Goal: Information Seeking & Learning: Learn about a topic

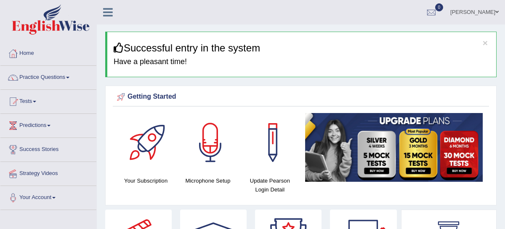
scroll to position [35, 0]
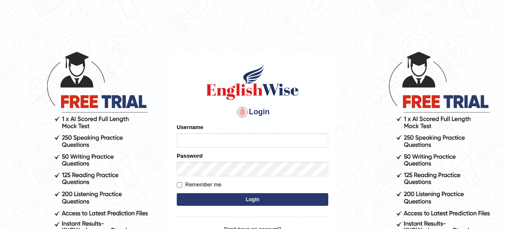
type input "nagindra"
click at [248, 197] on button "Login" at bounding box center [253, 199] width 152 height 13
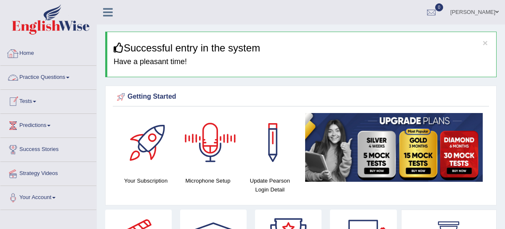
click at [38, 75] on link "Practice Questions" at bounding box center [48, 76] width 96 height 21
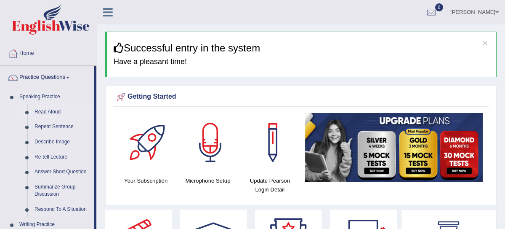
click at [44, 113] on link "Read Aloud" at bounding box center [63, 111] width 64 height 15
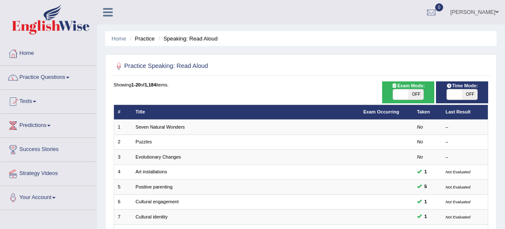
click at [421, 92] on span "OFF" at bounding box center [416, 94] width 15 height 10
checkbox input "true"
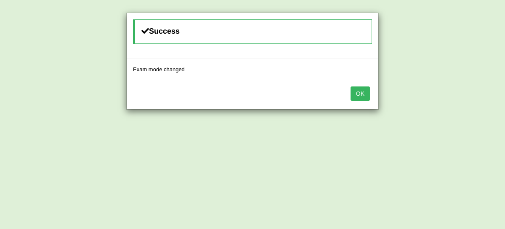
click at [357, 94] on button "OK" at bounding box center [360, 93] width 19 height 14
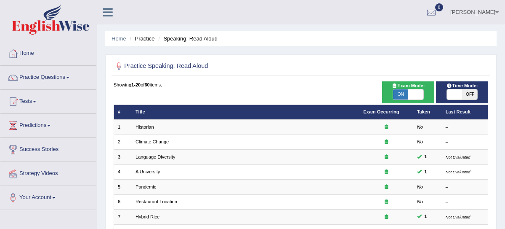
click at [463, 90] on span "OFF" at bounding box center [469, 94] width 15 height 10
checkbox input "true"
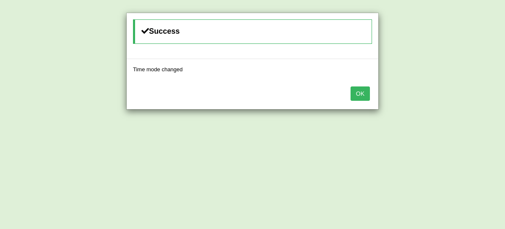
click at [363, 91] on button "OK" at bounding box center [360, 93] width 19 height 14
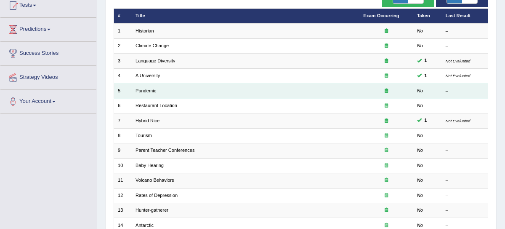
scroll to position [154, 0]
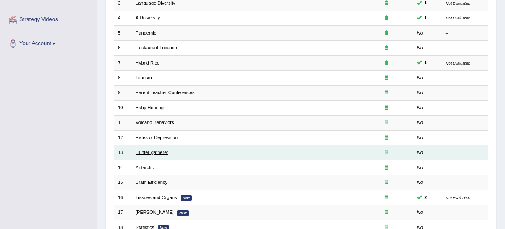
click at [152, 150] on link "Hunter-gatherer" at bounding box center [152, 152] width 33 height 5
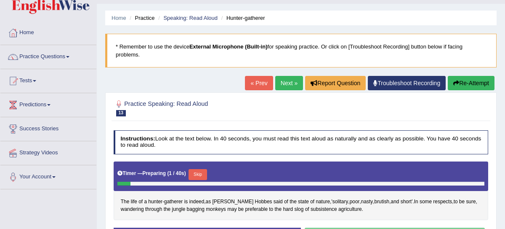
scroll to position [58, 0]
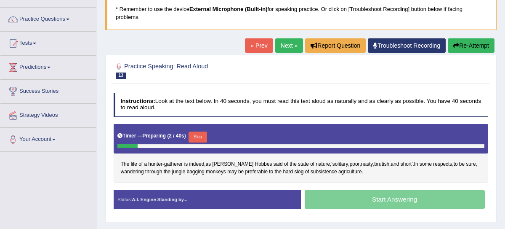
click at [196, 138] on button "Skip" at bounding box center [198, 136] width 18 height 11
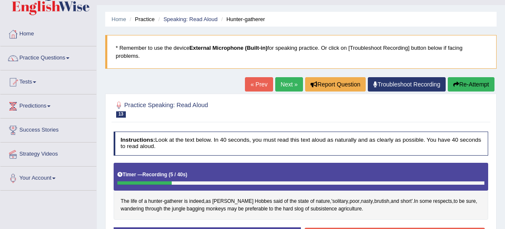
scroll to position [0, 0]
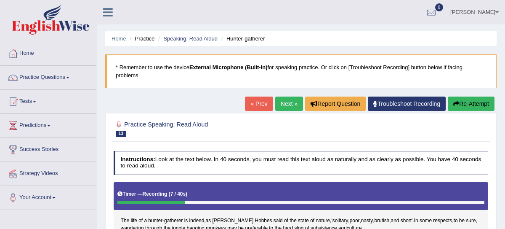
click at [470, 103] on button "Re-Attempt" at bounding box center [471, 103] width 47 height 14
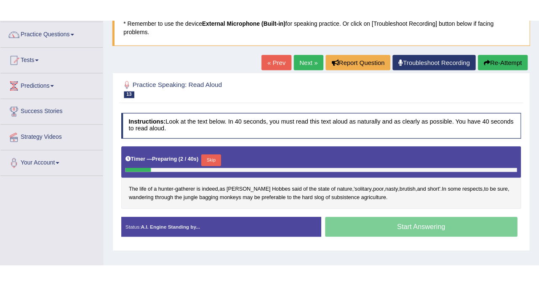
scroll to position [65, 0]
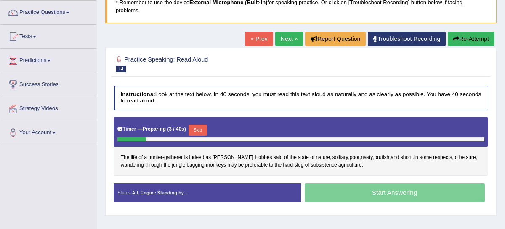
click at [204, 125] on button "Skip" at bounding box center [198, 130] width 18 height 11
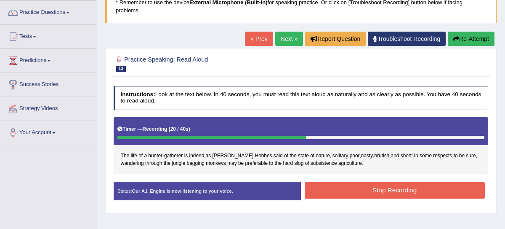
click at [390, 190] on button "Stop Recording" at bounding box center [395, 190] width 180 height 16
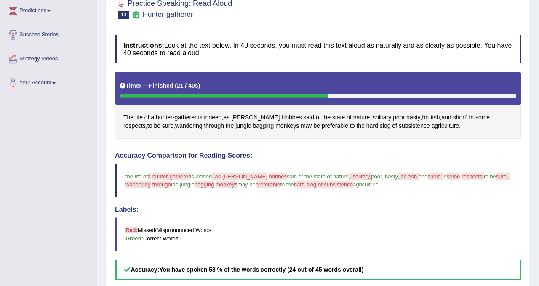
scroll to position [0, 0]
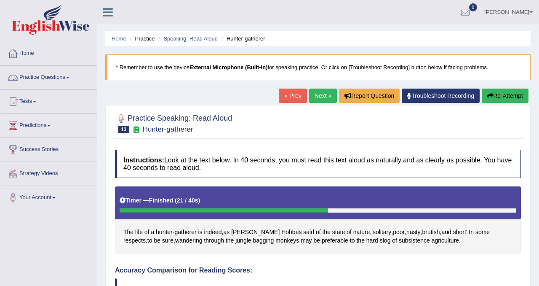
click at [43, 76] on link "Practice Questions" at bounding box center [48, 76] width 96 height 21
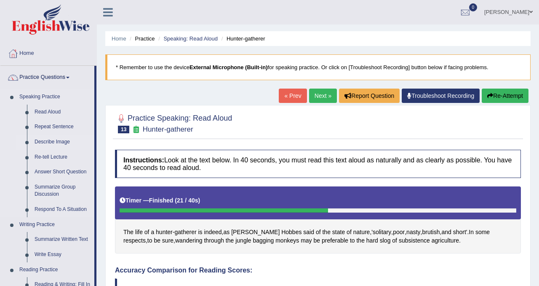
click at [57, 141] on link "Describe Image" at bounding box center [63, 141] width 64 height 15
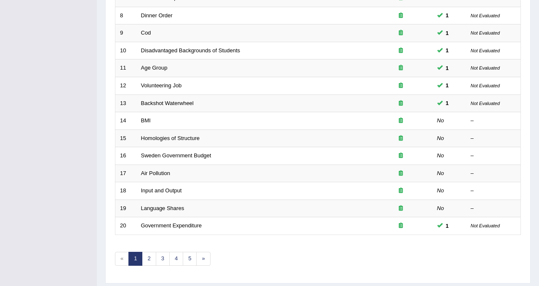
scroll to position [256, 0]
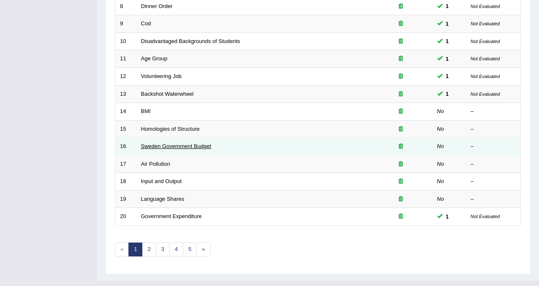
click at [180, 144] on link "Sweden Government Budget" at bounding box center [176, 146] width 70 height 6
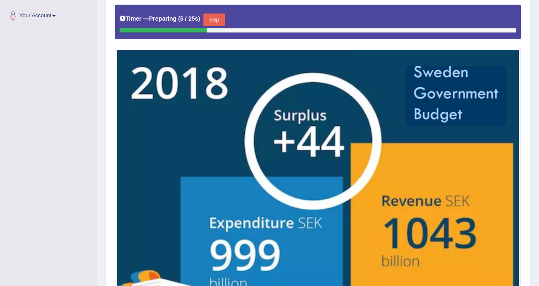
scroll to position [181, 0]
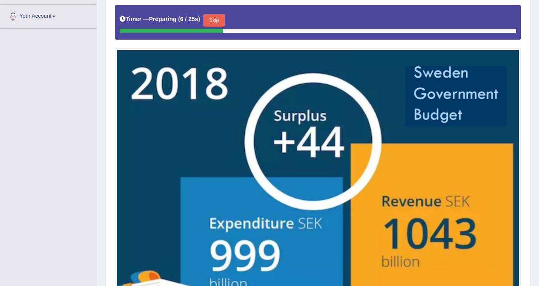
click at [218, 25] on button "Skip" at bounding box center [213, 20] width 21 height 13
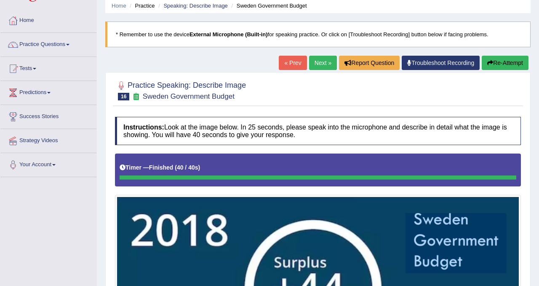
scroll to position [25, 0]
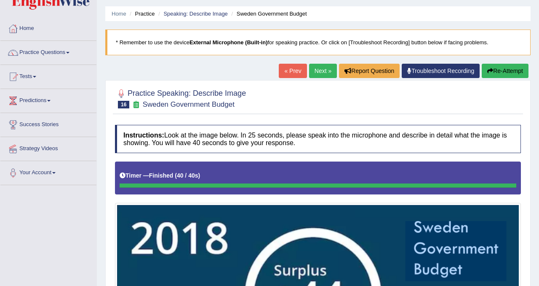
click at [507, 72] on button "Re-Attempt" at bounding box center [505, 71] width 47 height 14
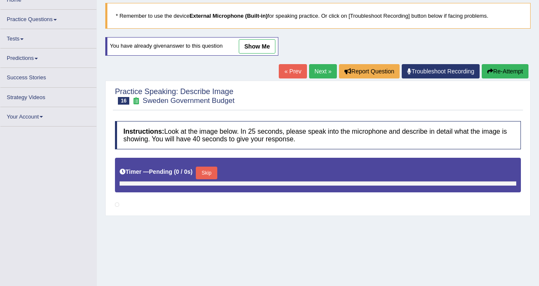
scroll to position [45, 0]
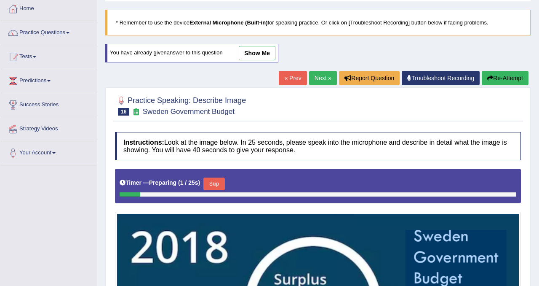
click at [218, 179] on button "Skip" at bounding box center [213, 183] width 21 height 13
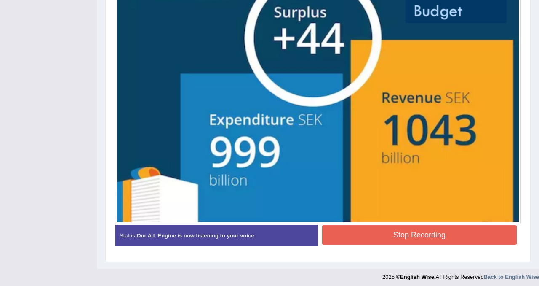
scroll to position [291, 0]
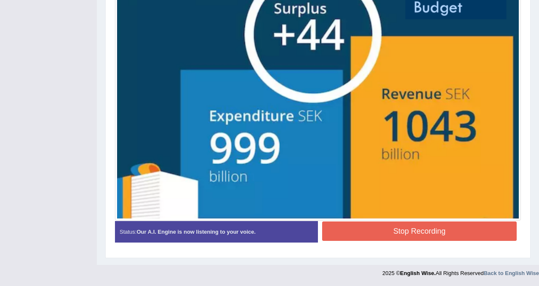
click at [388, 233] on button "Stop Recording" at bounding box center [419, 230] width 195 height 19
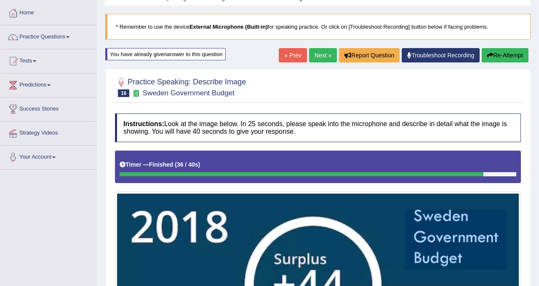
scroll to position [0, 0]
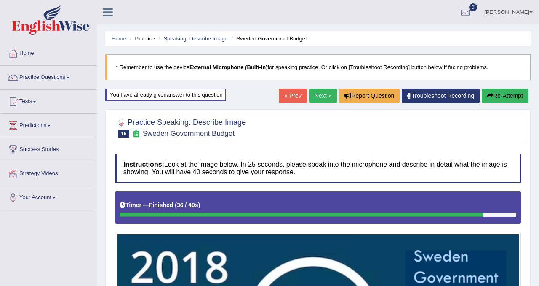
click at [437, 96] on link "Troubleshoot Recording" at bounding box center [441, 95] width 78 height 14
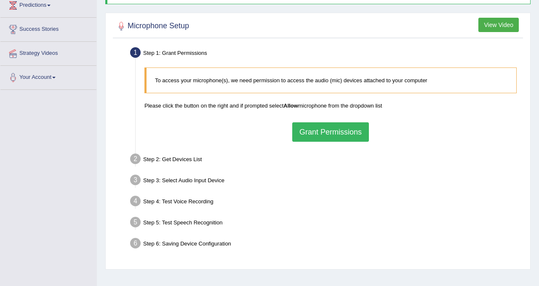
scroll to position [157, 0]
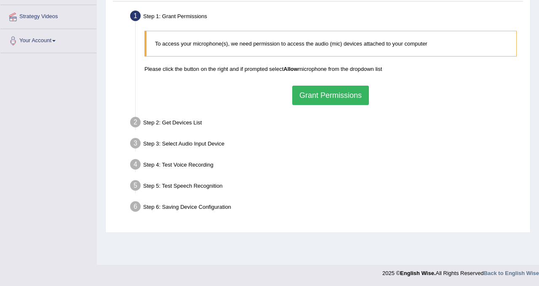
click at [352, 99] on button "Grant Permissions" at bounding box center [330, 94] width 77 height 19
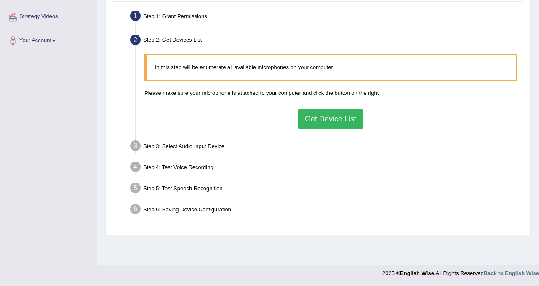
click at [339, 123] on button "Get Device List" at bounding box center [331, 118] width 66 height 19
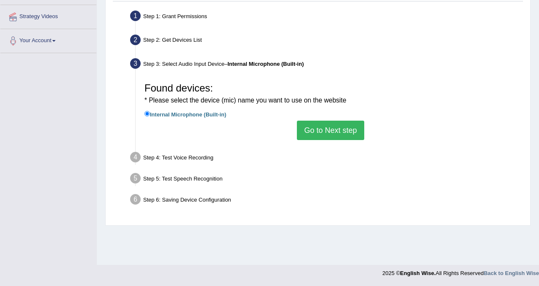
click at [330, 131] on button "Go to Next step" at bounding box center [330, 129] width 67 height 19
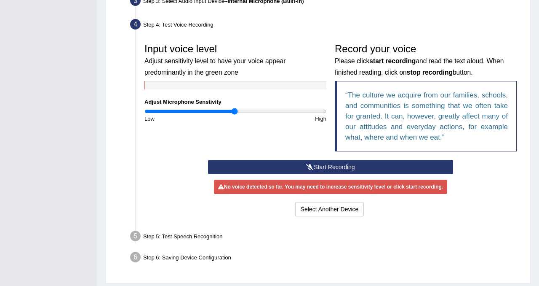
scroll to position [226, 0]
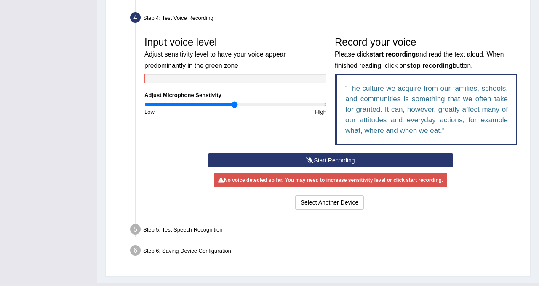
click at [335, 161] on button "Start Recording" at bounding box center [331, 160] width 246 height 14
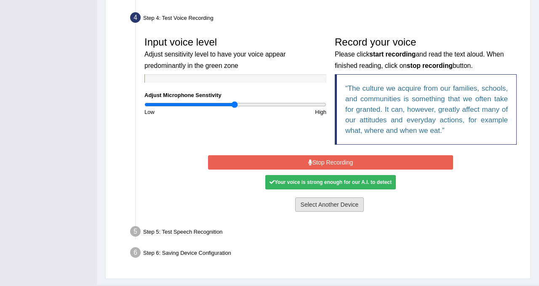
click at [336, 205] on button "Select Another Device" at bounding box center [329, 204] width 69 height 14
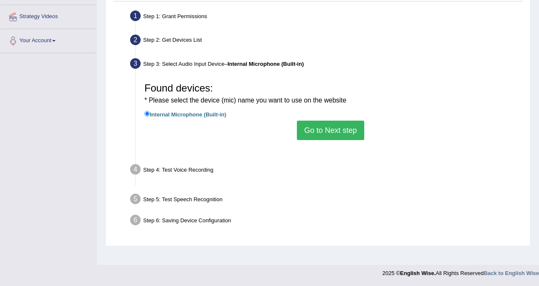
scroll to position [157, 0]
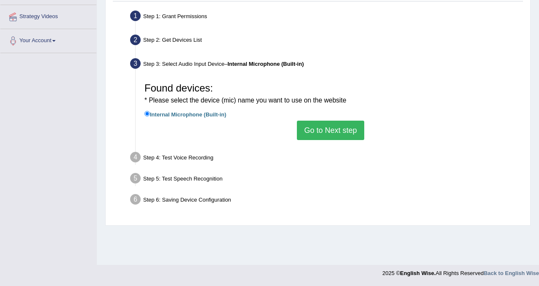
click at [352, 129] on button "Go to Next step" at bounding box center [330, 129] width 67 height 19
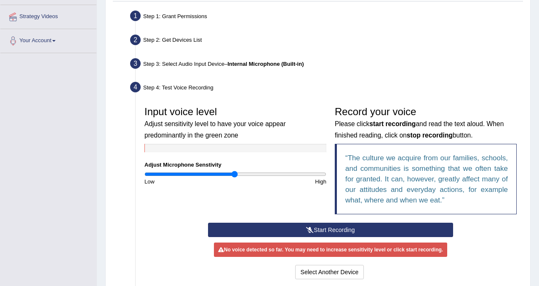
scroll to position [244, 0]
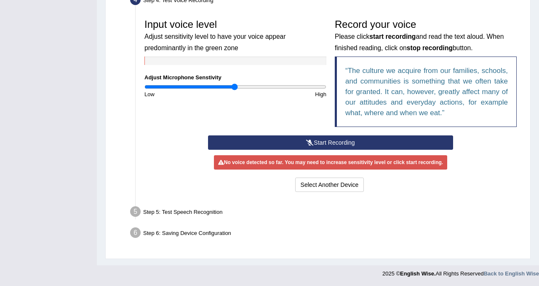
click at [343, 144] on button "Start Recording" at bounding box center [331, 142] width 246 height 14
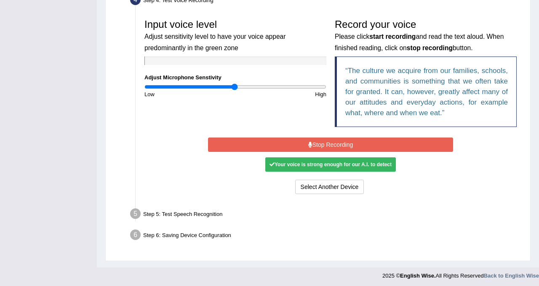
scroll to position [246, 0]
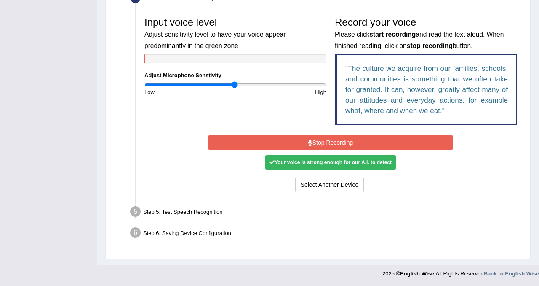
click at [204, 213] on div "Step 5: Test Speech Recognition" at bounding box center [326, 212] width 400 height 19
click at [343, 183] on button "Select Another Device" at bounding box center [329, 184] width 69 height 14
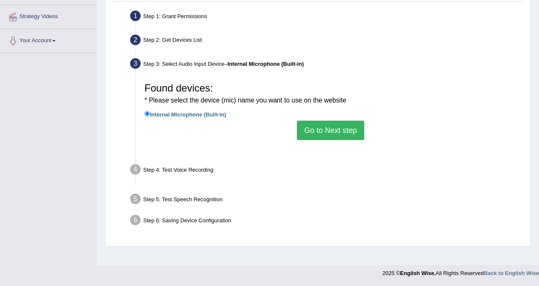
scroll to position [157, 0]
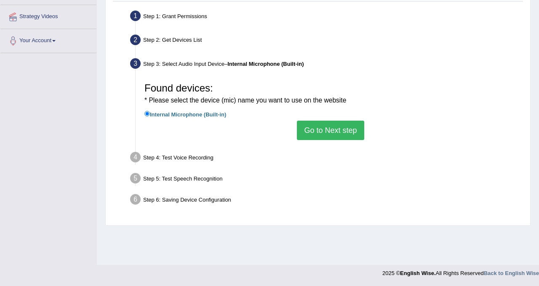
click at [182, 158] on div "Step 4: Test Voice Recording" at bounding box center [326, 158] width 400 height 19
click at [182, 115] on label "Internal Microphone (Built-in)" at bounding box center [185, 113] width 82 height 9
click at [150, 115] on input "Internal Microphone (Built-in)" at bounding box center [146, 113] width 5 height 5
click at [148, 111] on input "Internal Microphone (Built-in)" at bounding box center [146, 113] width 5 height 5
click at [340, 130] on button "Go to Next step" at bounding box center [330, 129] width 67 height 19
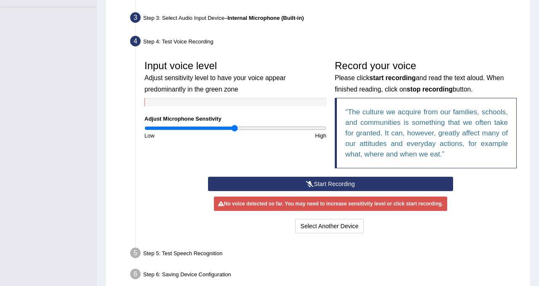
scroll to position [244, 0]
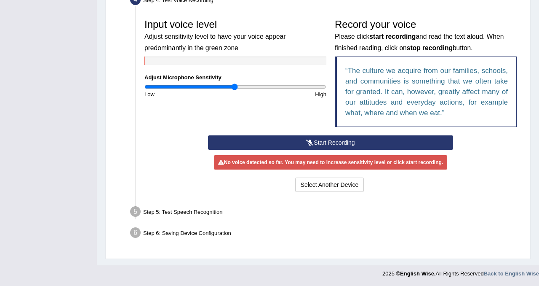
click at [333, 140] on button "Start Recording" at bounding box center [331, 142] width 246 height 14
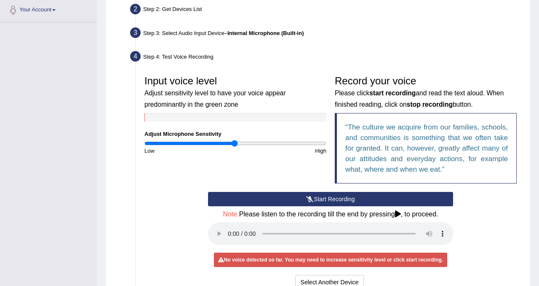
scroll to position [188, 0]
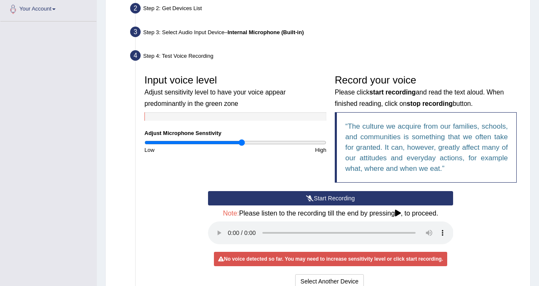
click at [241, 141] on input "range" at bounding box center [235, 142] width 182 height 7
type input "1.28"
click at [259, 144] on input "range" at bounding box center [235, 142] width 182 height 7
click at [47, 8] on link "Your Account" at bounding box center [48, 7] width 96 height 21
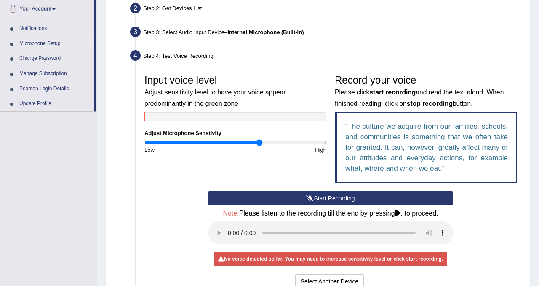
click at [42, 43] on link "Microphone Setup" at bounding box center [55, 43] width 79 height 15
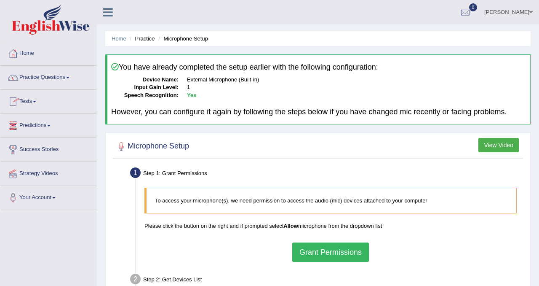
click at [48, 78] on link "Practice Questions" at bounding box center [48, 76] width 96 height 21
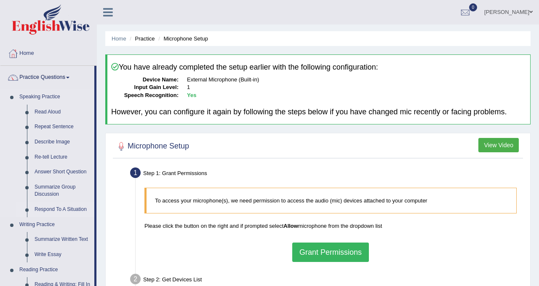
click at [52, 208] on link "Respond To A Situation" at bounding box center [63, 209] width 64 height 15
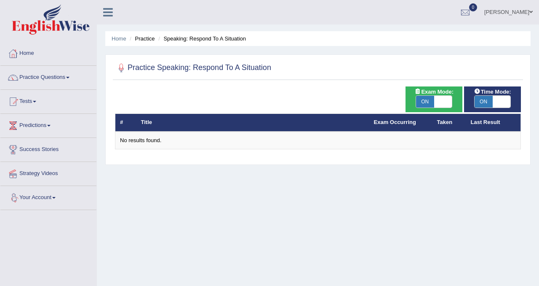
click at [427, 99] on span "ON" at bounding box center [425, 102] width 18 height 12
checkbox input "false"
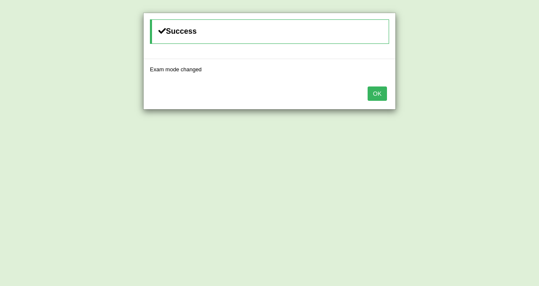
click at [380, 88] on button "OK" at bounding box center [377, 93] width 19 height 14
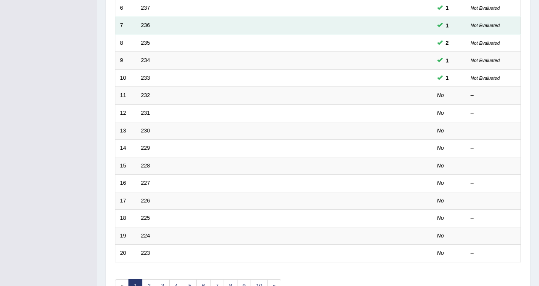
scroll to position [272, 0]
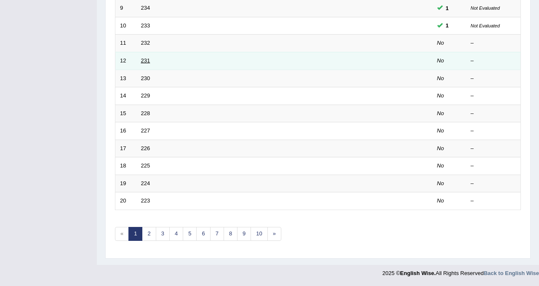
click at [147, 61] on link "231" at bounding box center [145, 60] width 9 height 6
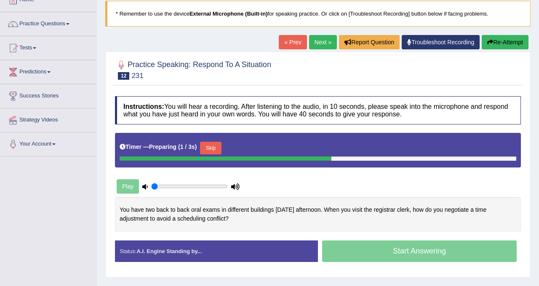
click at [214, 146] on button "Skip" at bounding box center [210, 148] width 21 height 13
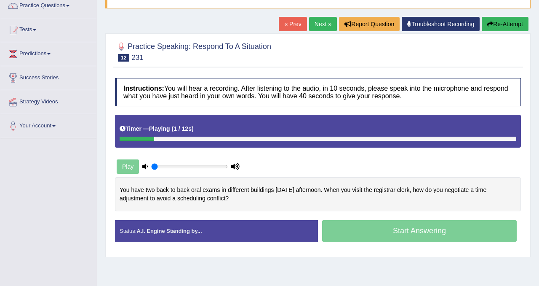
scroll to position [76, 0]
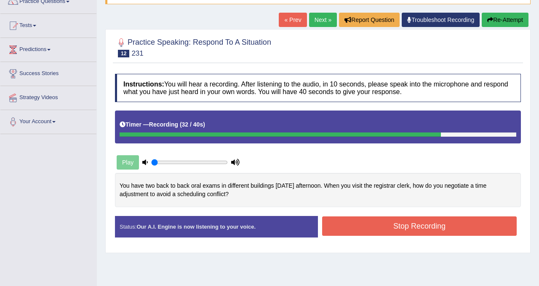
click at [398, 223] on button "Stop Recording" at bounding box center [419, 225] width 195 height 19
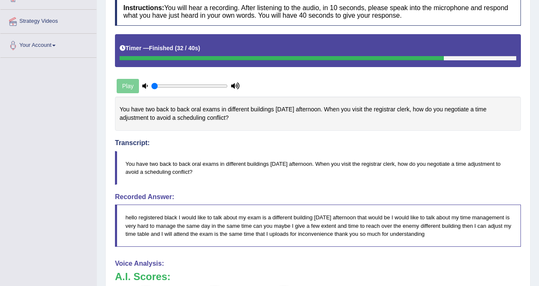
scroll to position [32, 0]
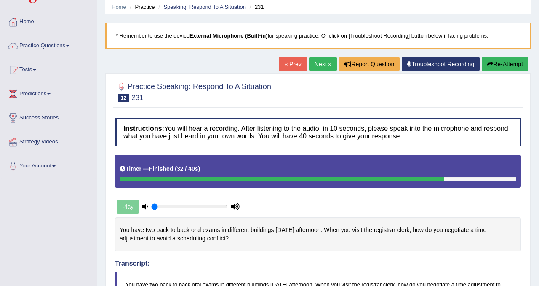
click at [503, 64] on button "Re-Attempt" at bounding box center [505, 64] width 47 height 14
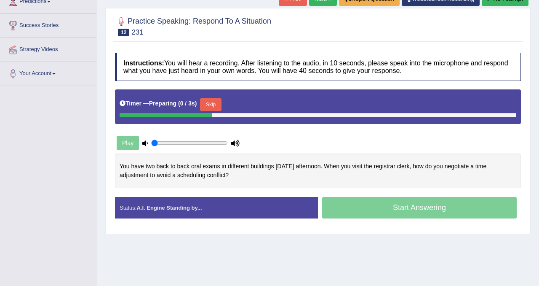
scroll to position [124, 0]
click at [218, 104] on button "Skip" at bounding box center [210, 104] width 21 height 13
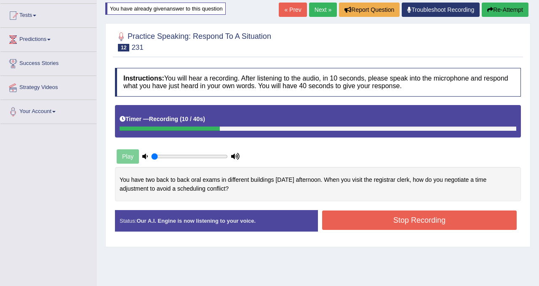
scroll to position [85, 0]
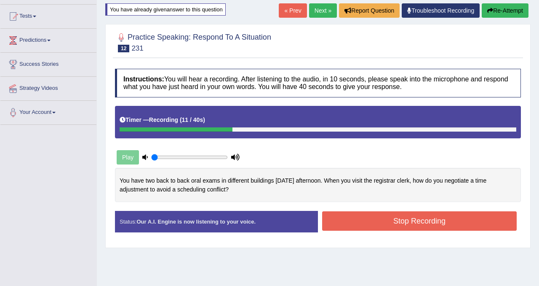
click at [502, 10] on button "Re-Attempt" at bounding box center [505, 10] width 47 height 14
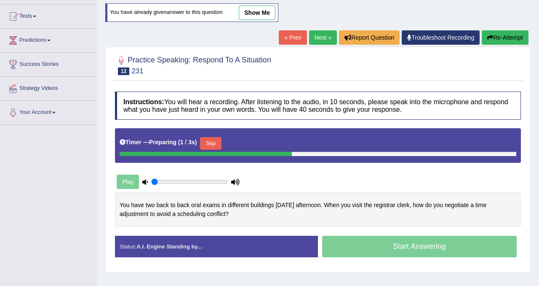
click at [213, 139] on button "Skip" at bounding box center [210, 143] width 21 height 13
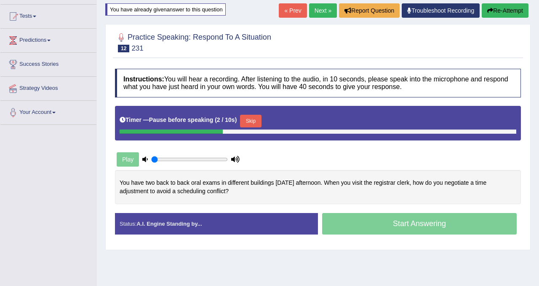
click at [255, 118] on button "Skip" at bounding box center [250, 121] width 21 height 13
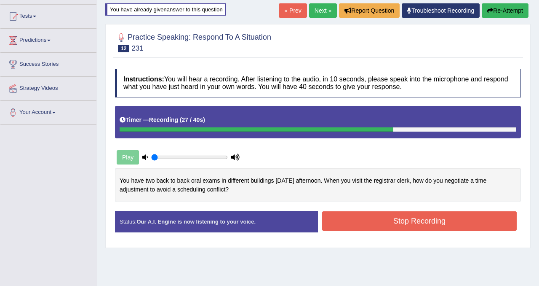
click at [512, 11] on button "Re-Attempt" at bounding box center [505, 10] width 47 height 14
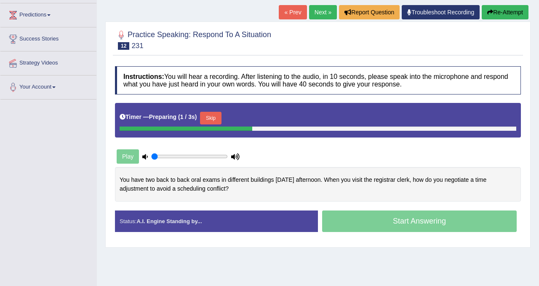
click at [217, 119] on button "Skip" at bounding box center [210, 118] width 21 height 13
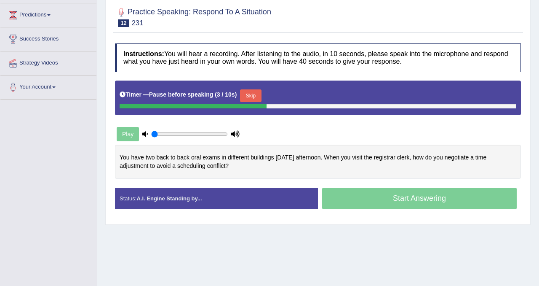
click at [256, 98] on button "Skip" at bounding box center [250, 95] width 21 height 13
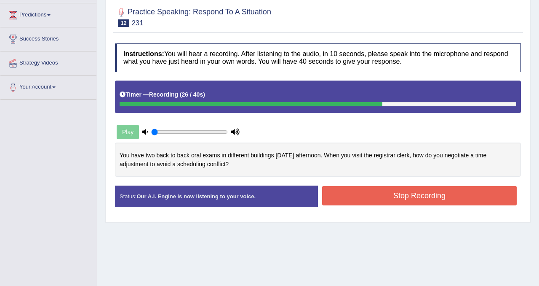
click at [417, 194] on button "Stop Recording" at bounding box center [419, 195] width 195 height 19
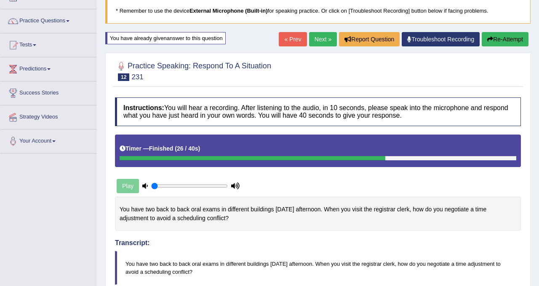
scroll to position [12, 0]
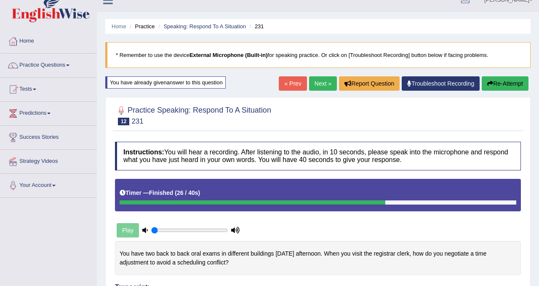
click at [323, 81] on link "Next »" at bounding box center [323, 83] width 28 height 14
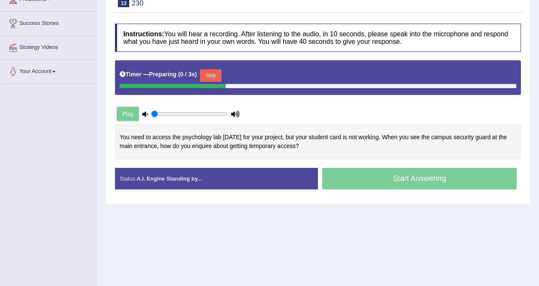
scroll to position [138, 0]
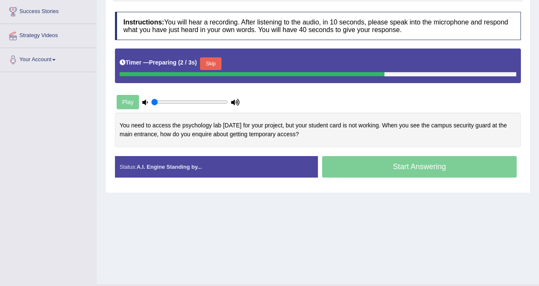
click at [212, 63] on button "Skip" at bounding box center [210, 63] width 21 height 13
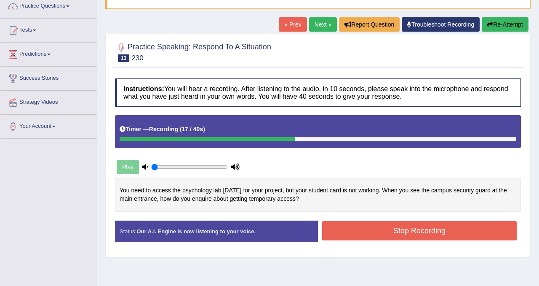
scroll to position [70, 0]
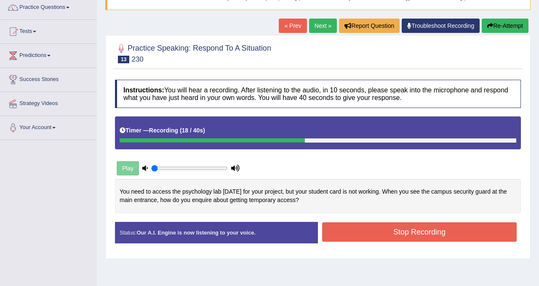
click at [496, 25] on button "Re-Attempt" at bounding box center [505, 26] width 47 height 14
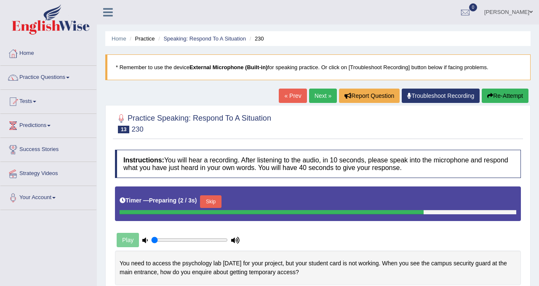
click at [216, 200] on button "Skip" at bounding box center [210, 201] width 21 height 13
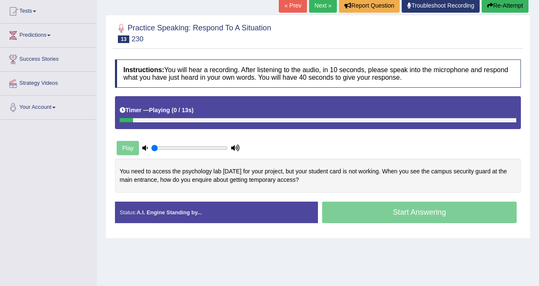
scroll to position [136, 0]
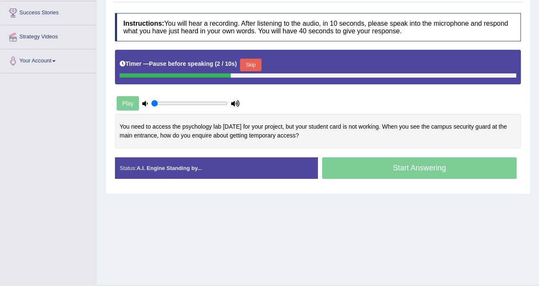
click at [259, 67] on button "Skip" at bounding box center [250, 65] width 21 height 13
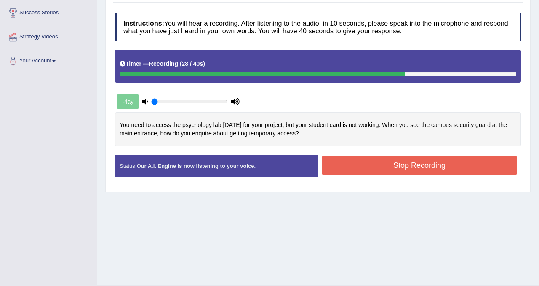
click at [402, 156] on button "Stop Recording" at bounding box center [419, 164] width 195 height 19
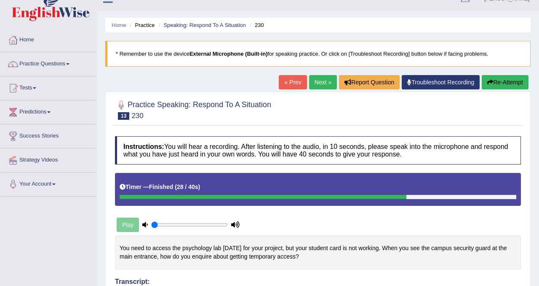
scroll to position [0, 0]
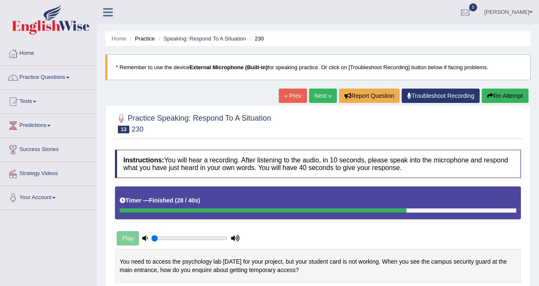
click at [312, 98] on link "Next »" at bounding box center [323, 95] width 28 height 14
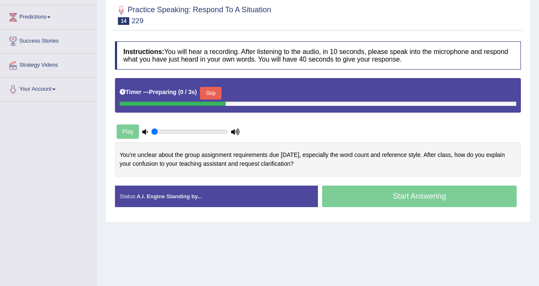
scroll to position [120, 0]
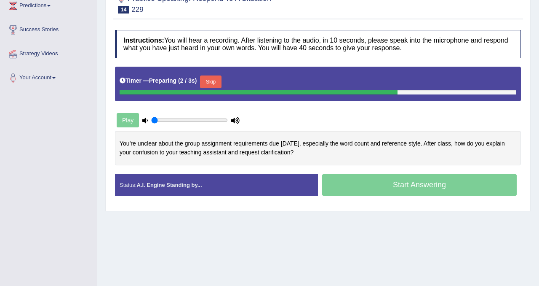
click at [217, 81] on button "Skip" at bounding box center [210, 81] width 21 height 13
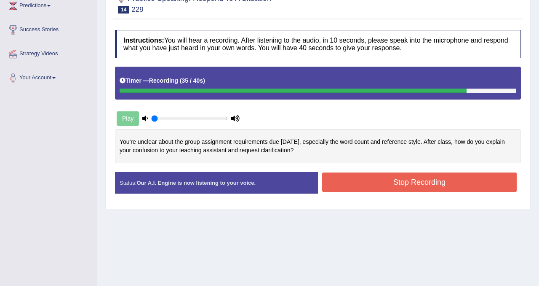
click at [417, 174] on button "Stop Recording" at bounding box center [419, 181] width 195 height 19
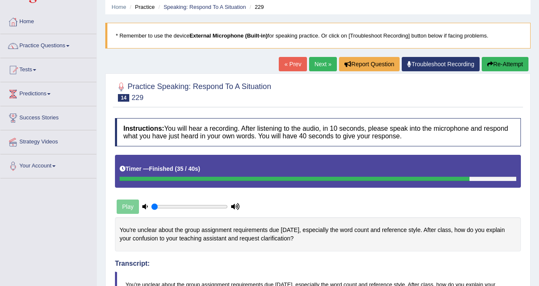
scroll to position [0, 0]
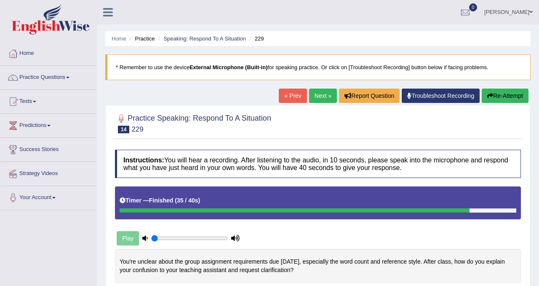
click at [500, 97] on button "Re-Attempt" at bounding box center [505, 95] width 47 height 14
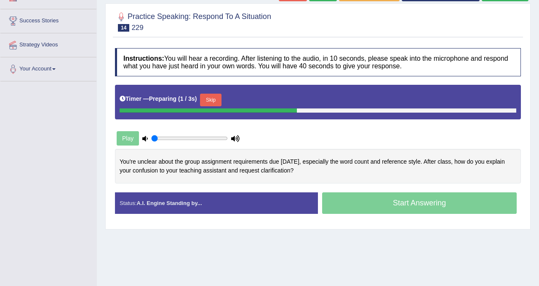
scroll to position [133, 0]
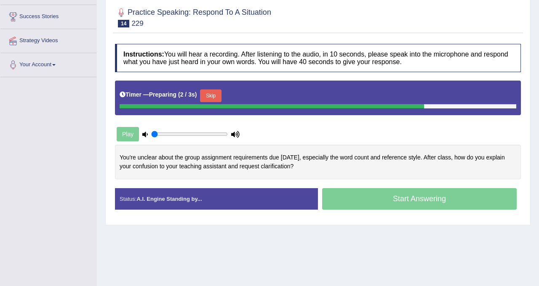
click at [216, 95] on button "Skip" at bounding box center [210, 95] width 21 height 13
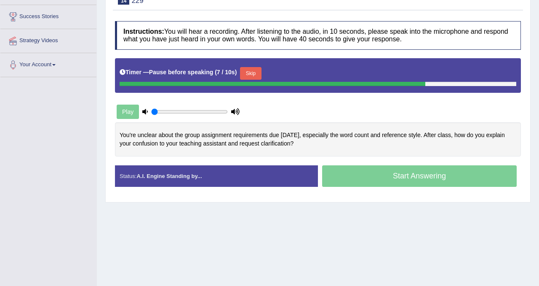
click at [261, 72] on button "Skip" at bounding box center [250, 73] width 21 height 13
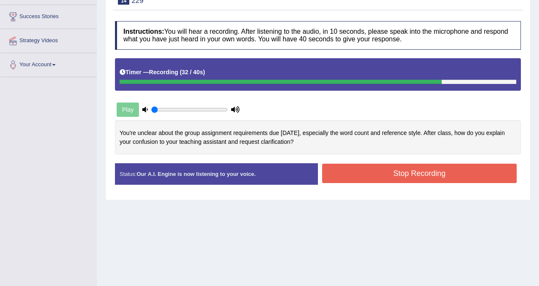
click at [388, 166] on button "Stop Recording" at bounding box center [419, 172] width 195 height 19
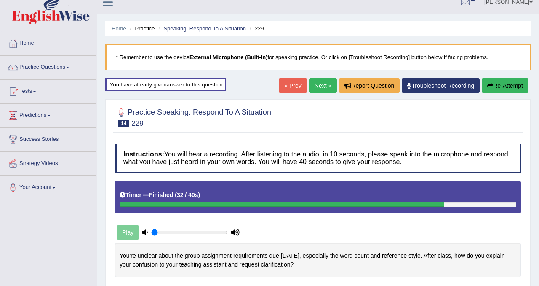
scroll to position [0, 0]
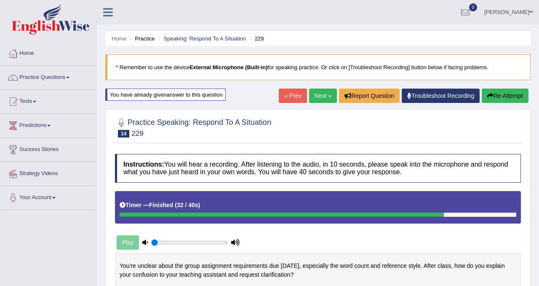
click at [319, 94] on link "Next »" at bounding box center [323, 95] width 28 height 14
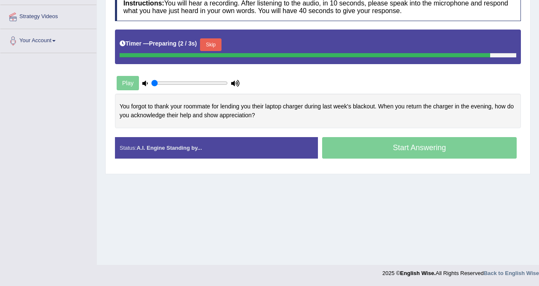
click at [218, 46] on button "Skip" at bounding box center [210, 44] width 21 height 13
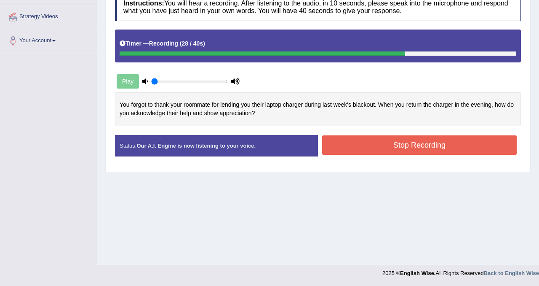
click at [440, 144] on button "Stop Recording" at bounding box center [419, 144] width 195 height 19
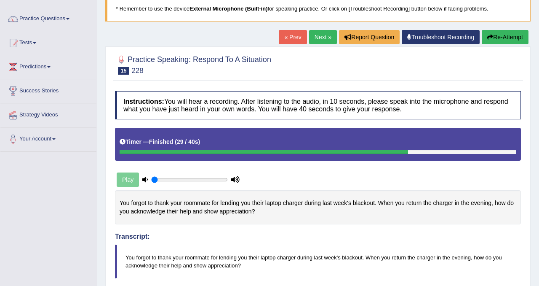
scroll to position [53, 0]
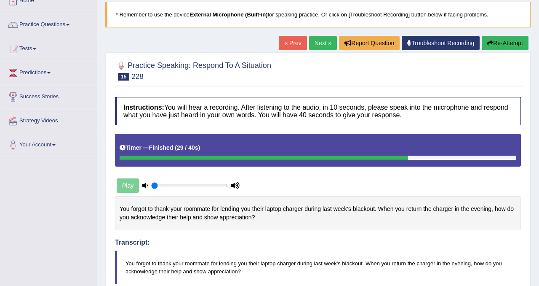
click at [503, 42] on button "Re-Attempt" at bounding box center [505, 43] width 47 height 14
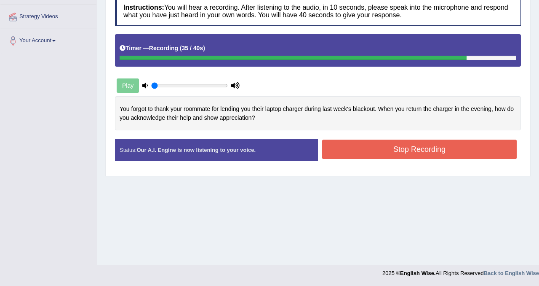
click at [412, 145] on button "Stop Recording" at bounding box center [419, 148] width 195 height 19
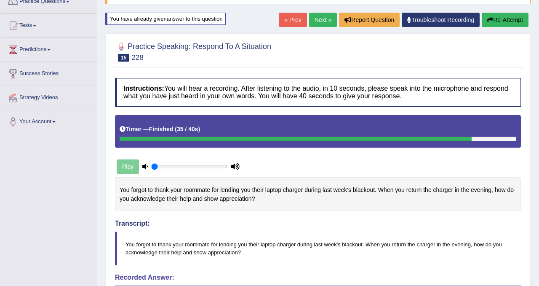
scroll to position [58, 0]
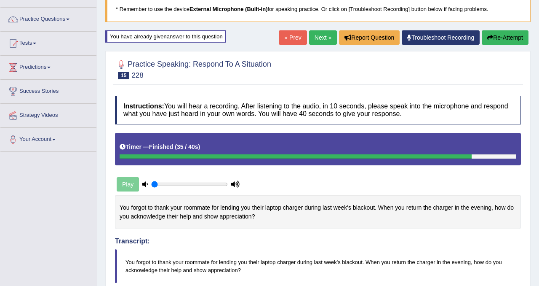
click at [315, 37] on link "Next »" at bounding box center [323, 37] width 28 height 14
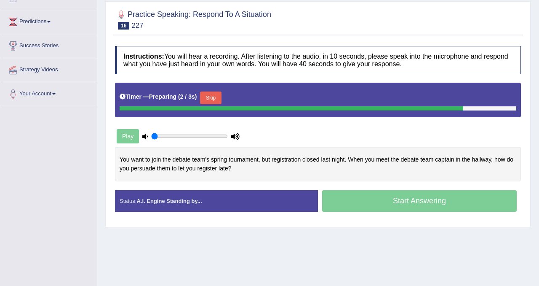
click at [216, 98] on button "Skip" at bounding box center [210, 97] width 21 height 13
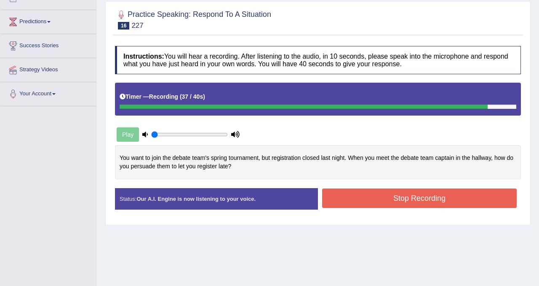
click at [367, 189] on button "Stop Recording" at bounding box center [419, 197] width 195 height 19
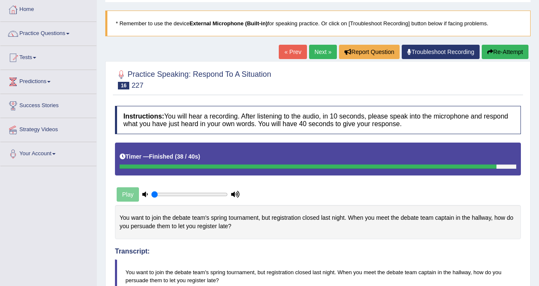
scroll to position [11, 0]
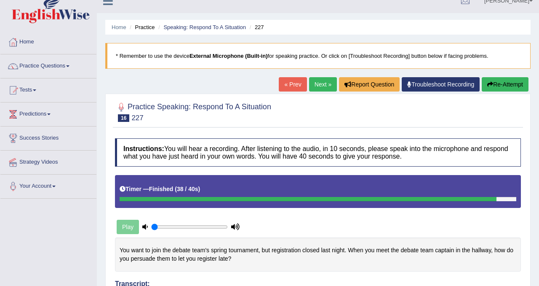
click at [323, 88] on link "Next »" at bounding box center [323, 84] width 28 height 14
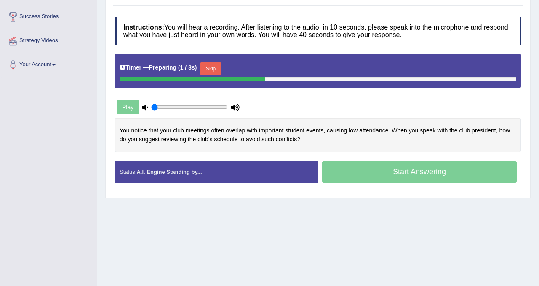
click at [221, 69] on button "Skip" at bounding box center [210, 68] width 21 height 13
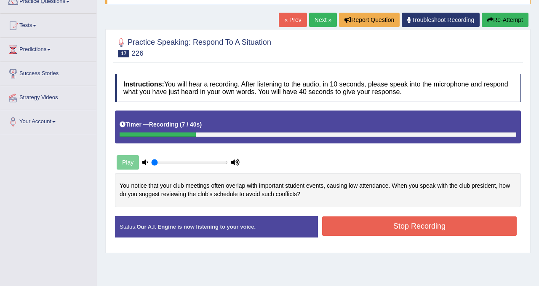
scroll to position [65, 0]
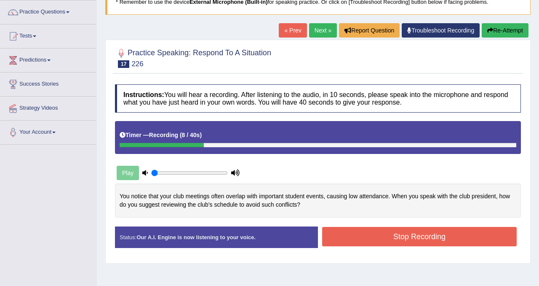
click at [502, 27] on button "Re-Attempt" at bounding box center [505, 30] width 47 height 14
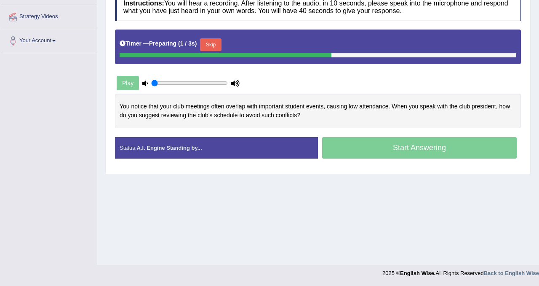
click at [219, 45] on button "Skip" at bounding box center [210, 44] width 21 height 13
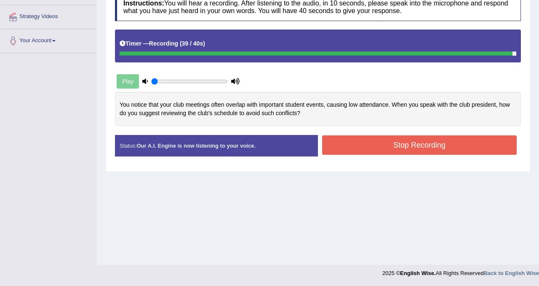
click at [370, 152] on button "Stop Recording" at bounding box center [419, 144] width 195 height 19
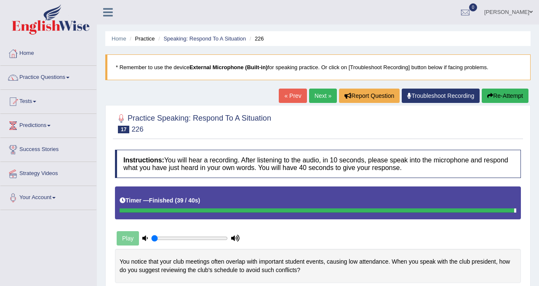
click at [314, 97] on link "Next »" at bounding box center [323, 95] width 28 height 14
click at [503, 98] on button "Re-Attempt" at bounding box center [505, 95] width 47 height 14
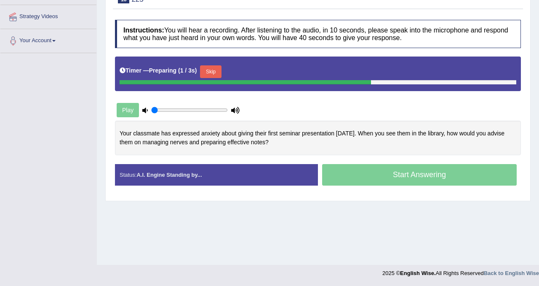
click at [225, 73] on div "Timer — Preparing ( 1 / 3s ) Skip" at bounding box center [318, 71] width 397 height 17
click at [215, 70] on button "Skip" at bounding box center [210, 71] width 21 height 13
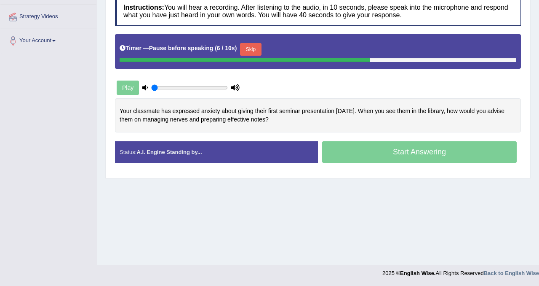
click at [259, 52] on button "Skip" at bounding box center [250, 49] width 21 height 13
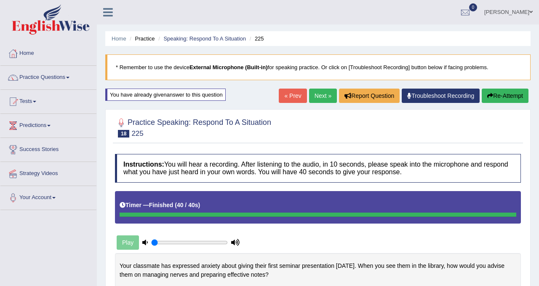
click at [506, 92] on button "Re-Attempt" at bounding box center [505, 95] width 47 height 14
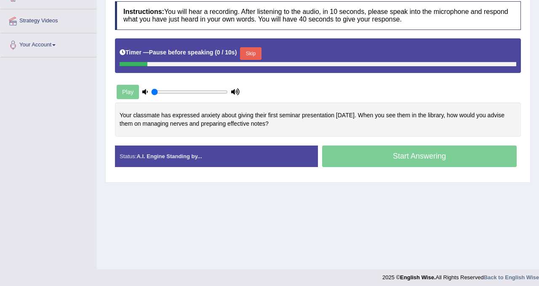
scroll to position [157, 0]
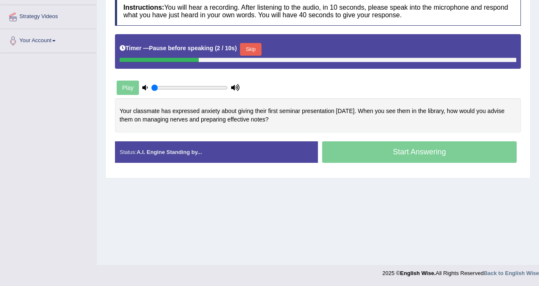
click at [261, 46] on button "Skip" at bounding box center [250, 49] width 21 height 13
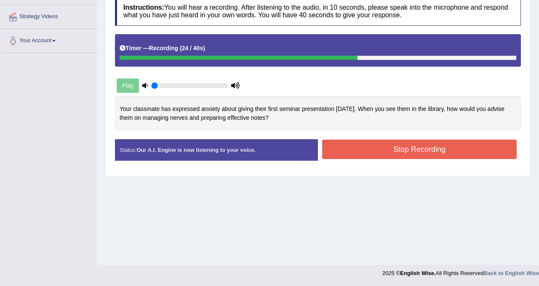
click at [401, 147] on button "Stop Recording" at bounding box center [419, 148] width 195 height 19
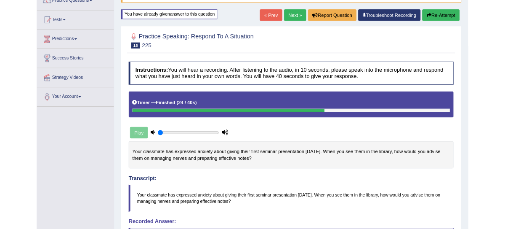
scroll to position [0, 0]
